Goal: Use online tool/utility: Utilize a website feature to perform a specific function

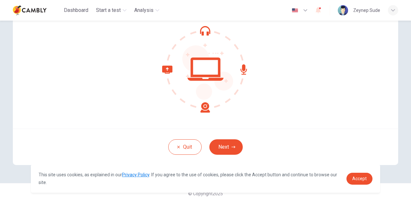
scroll to position [65, 0]
click at [366, 180] on span "Accept" at bounding box center [359, 178] width 14 height 5
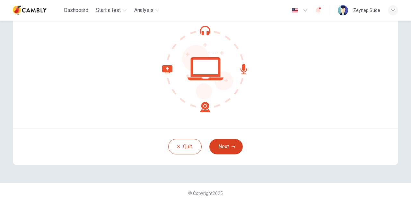
click at [222, 148] on button "Next" at bounding box center [225, 146] width 33 height 15
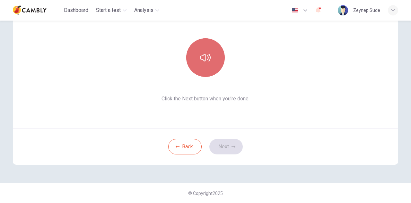
click at [206, 60] on icon "button" at bounding box center [205, 57] width 10 height 10
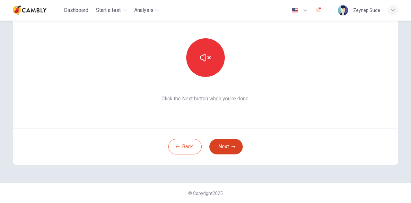
click at [229, 148] on button "Next" at bounding box center [225, 146] width 33 height 15
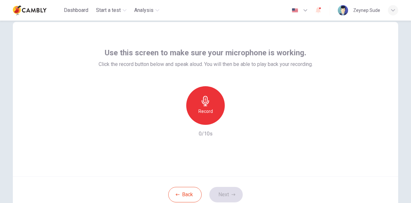
scroll to position [0, 0]
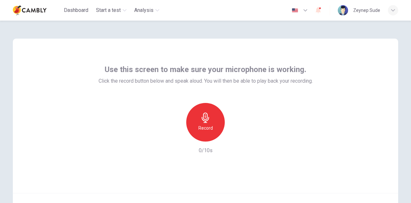
click at [204, 128] on h6 "Record" at bounding box center [206, 128] width 14 height 8
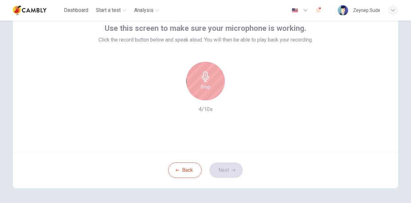
scroll to position [32, 0]
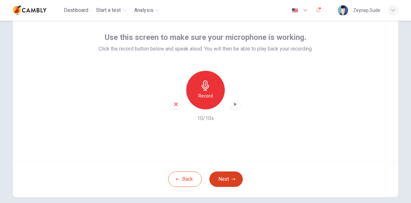
click at [218, 184] on button "Next" at bounding box center [225, 178] width 33 height 15
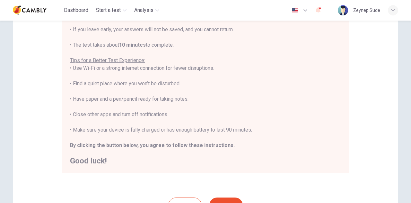
scroll to position [90, 0]
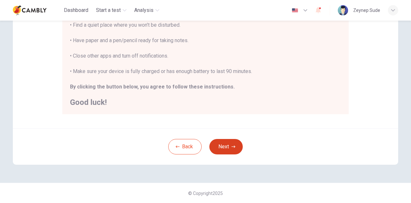
click at [227, 144] on button "Next" at bounding box center [225, 146] width 33 height 15
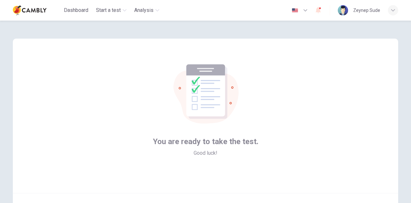
scroll to position [65, 0]
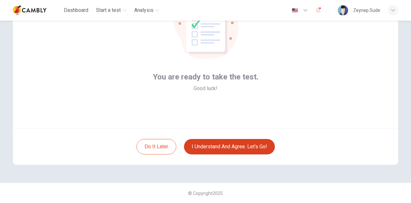
click at [239, 147] on button "I understand and agree. Let’s go!" at bounding box center [229, 146] width 91 height 15
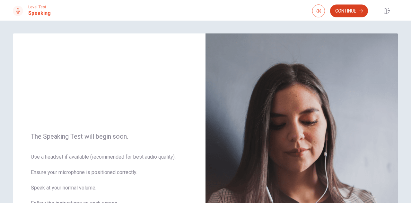
click at [352, 11] on button "Continue" at bounding box center [349, 10] width 38 height 13
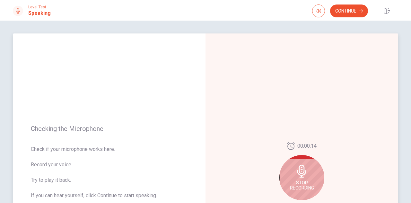
scroll to position [64, 0]
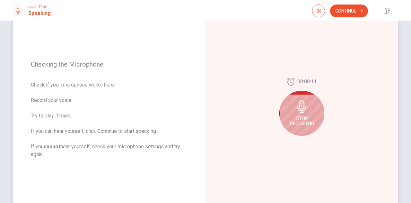
click at [309, 120] on span "Stop Recording" at bounding box center [302, 121] width 24 height 10
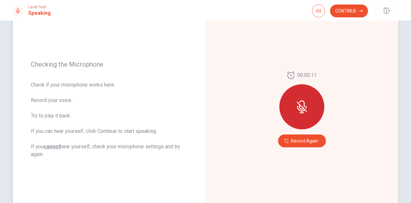
click at [309, 120] on div at bounding box center [301, 106] width 45 height 45
click at [292, 144] on button "Record Again" at bounding box center [302, 140] width 48 height 13
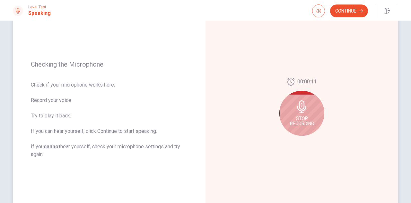
click at [305, 109] on icon at bounding box center [302, 106] width 13 height 13
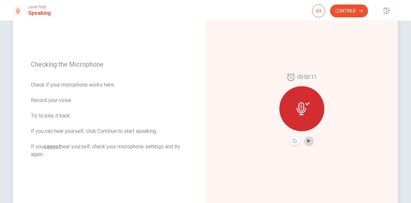
click at [308, 144] on button "Play Audio" at bounding box center [309, 140] width 9 height 9
click at [353, 11] on button "Continue" at bounding box center [349, 10] width 38 height 13
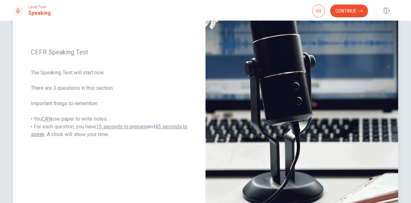
scroll to position [0, 0]
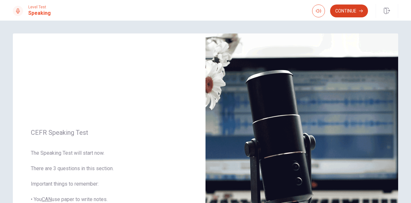
click at [348, 14] on button "Continue" at bounding box center [349, 10] width 38 height 13
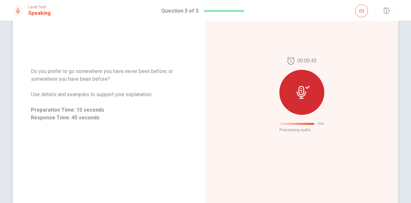
scroll to position [31, 0]
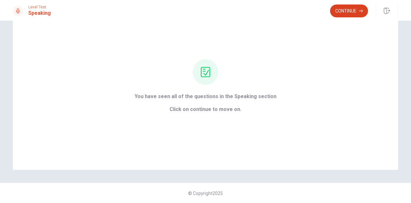
click at [350, 12] on button "Continue" at bounding box center [349, 10] width 38 height 13
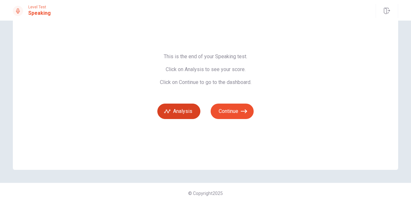
click at [185, 109] on button "Analysis" at bounding box center [178, 110] width 43 height 15
